Goal: Information Seeking & Learning: Learn about a topic

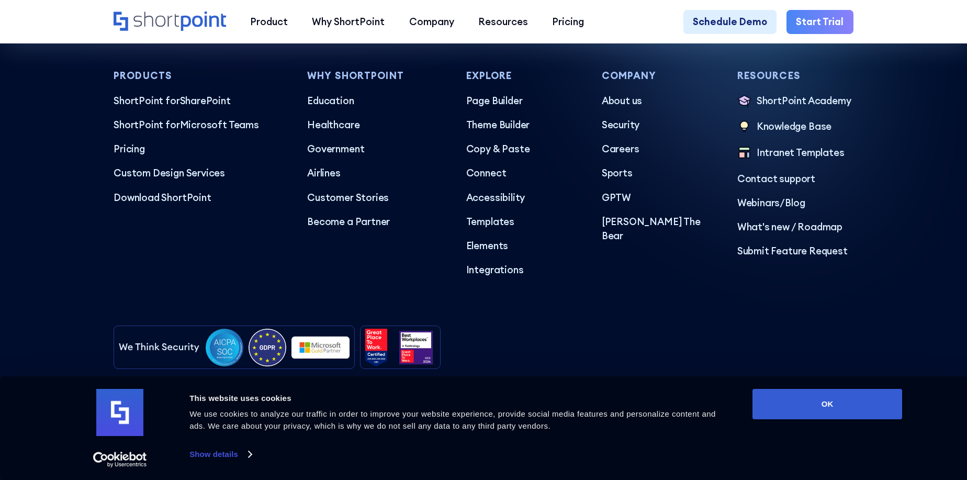
scroll to position [6077, 0]
click at [605, 95] on p "About us" at bounding box center [660, 100] width 116 height 15
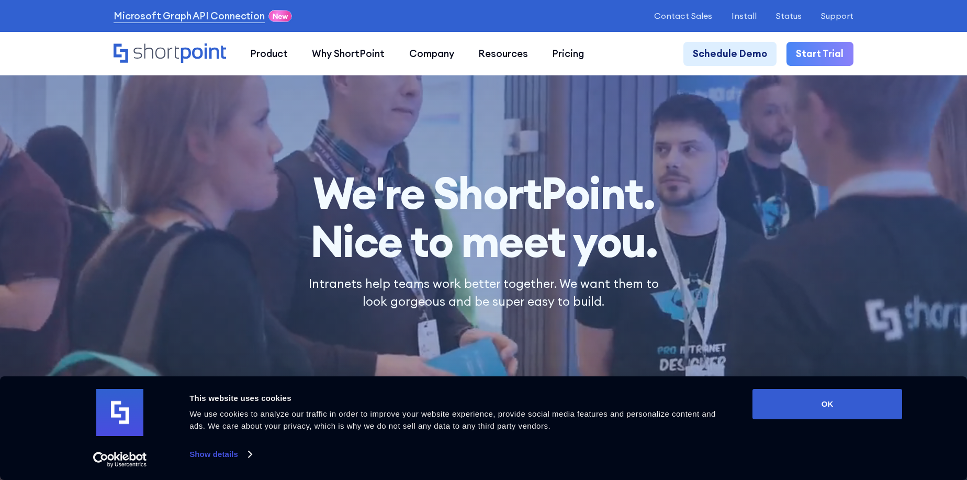
drag, startPoint x: 178, startPoint y: 52, endPoint x: 144, endPoint y: 101, distance: 59.7
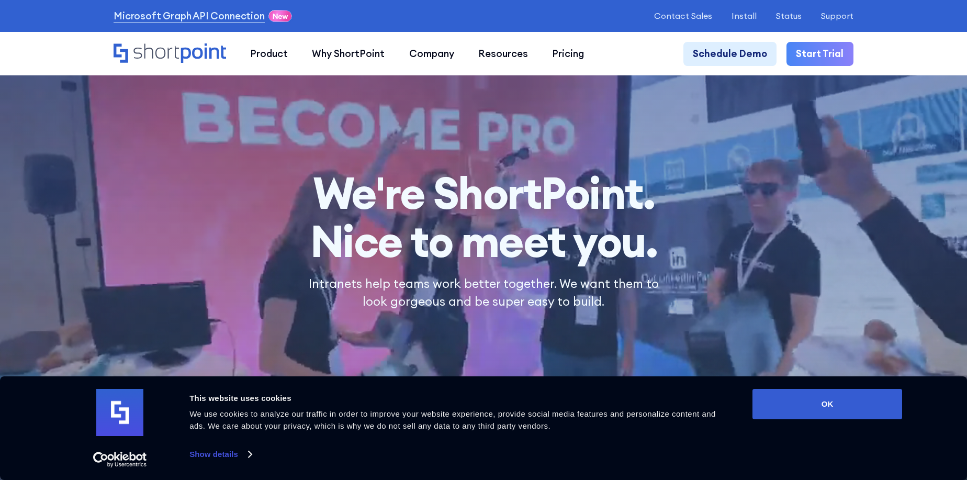
click at [144, 101] on div at bounding box center [483, 240] width 967 height 480
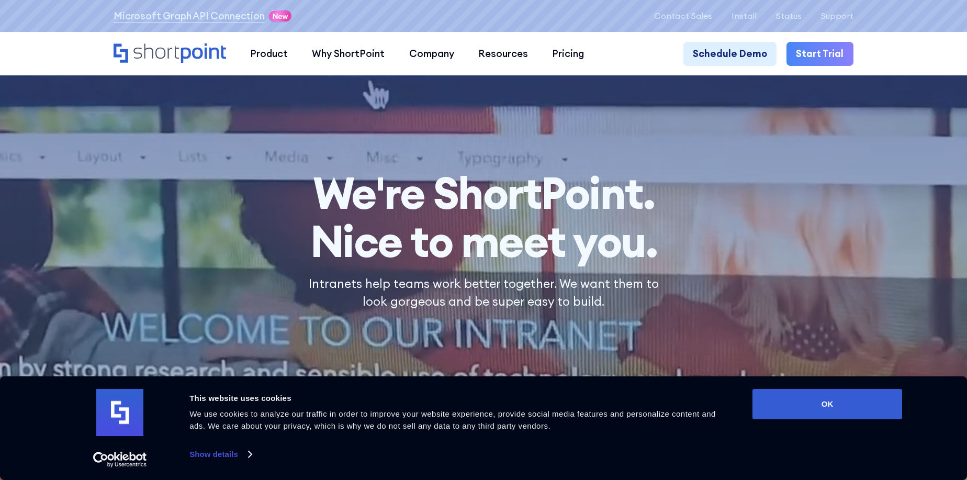
drag, startPoint x: 121, startPoint y: 59, endPoint x: 128, endPoint y: 51, distance: 10.4
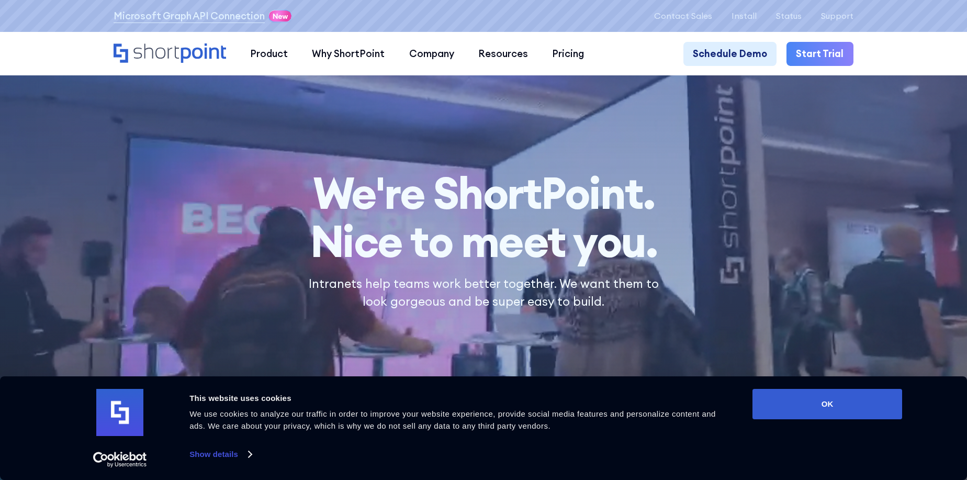
drag, startPoint x: 128, startPoint y: 51, endPoint x: 122, endPoint y: 51, distance: 5.8
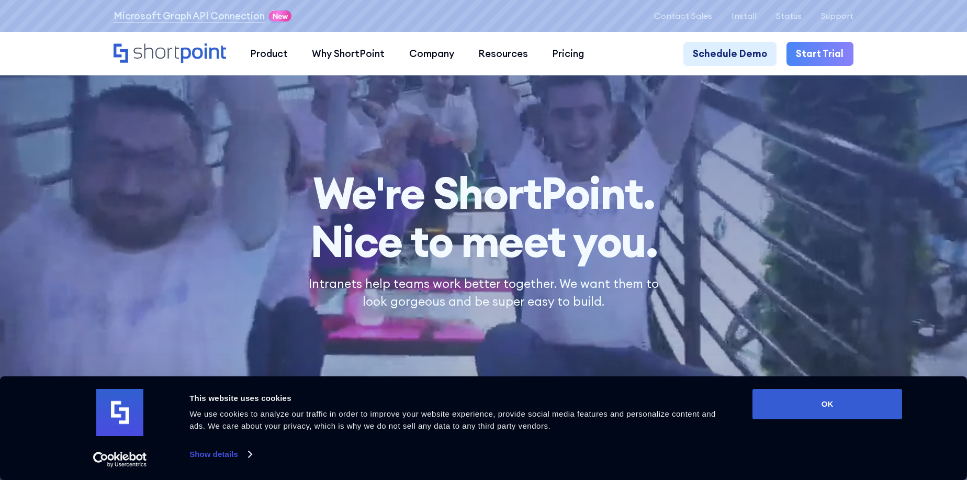
drag, startPoint x: 122, startPoint y: 51, endPoint x: 84, endPoint y: 216, distance: 168.7
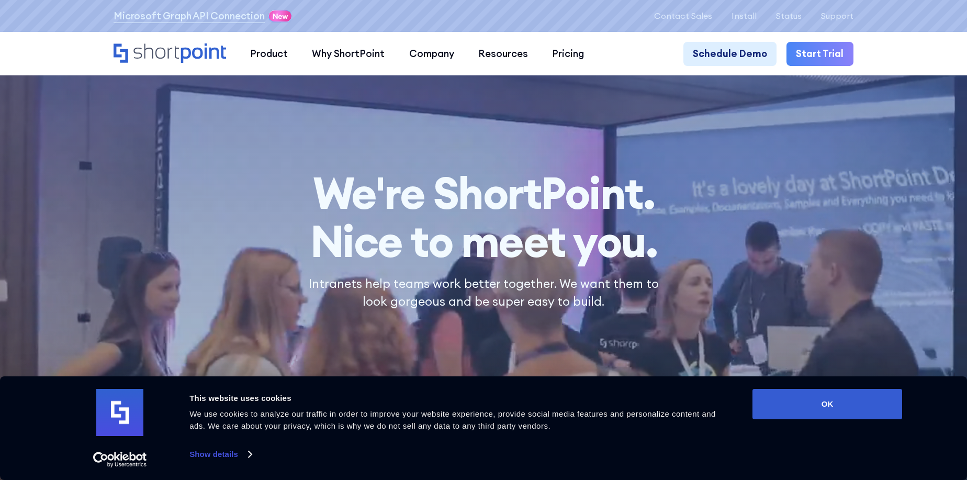
click at [84, 216] on div at bounding box center [483, 240] width 967 height 480
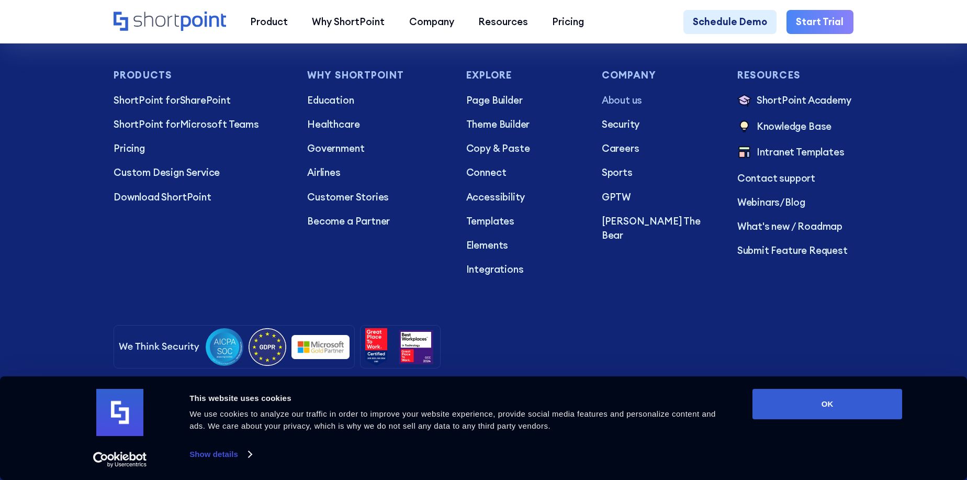
scroll to position [8607, 0]
